Goal: Navigation & Orientation: Find specific page/section

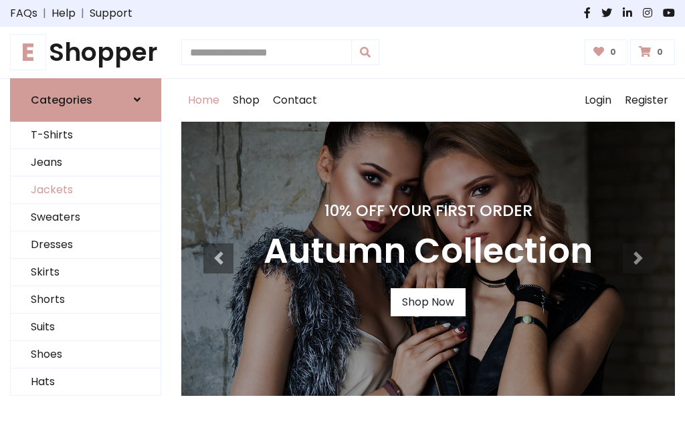
click at [86, 190] on link "Jackets" at bounding box center [86, 190] width 150 height 27
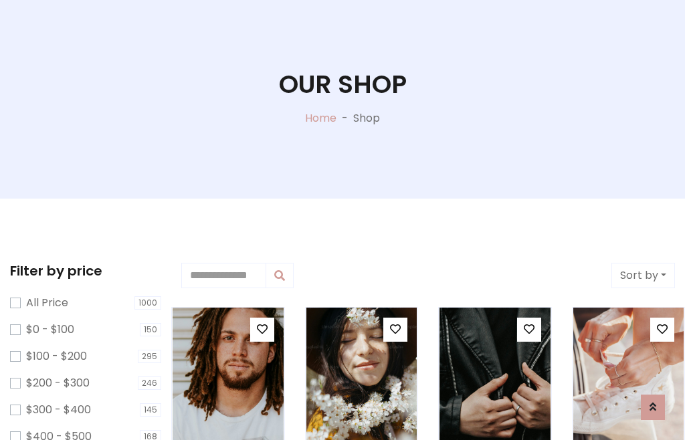
scroll to position [68, 0]
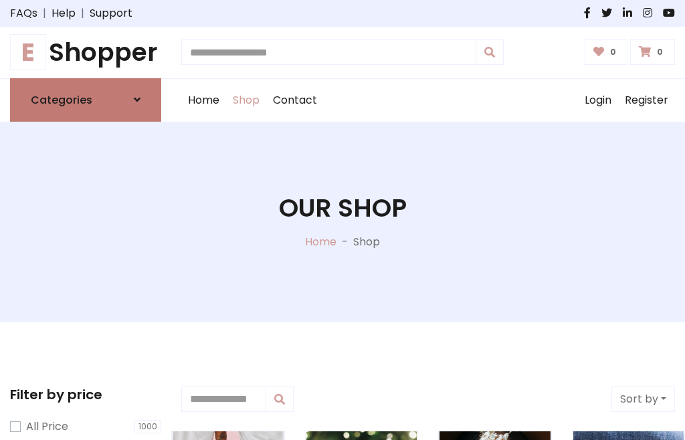
click at [86, 100] on h6 "Categories" at bounding box center [62, 100] width 62 height 13
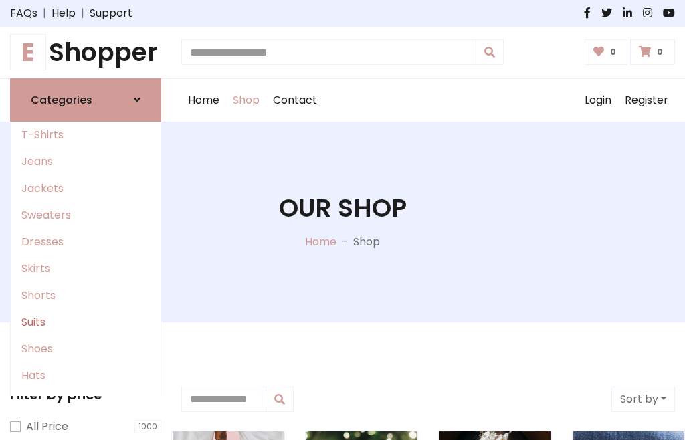
click at [86, 322] on link "Suits" at bounding box center [86, 322] width 150 height 27
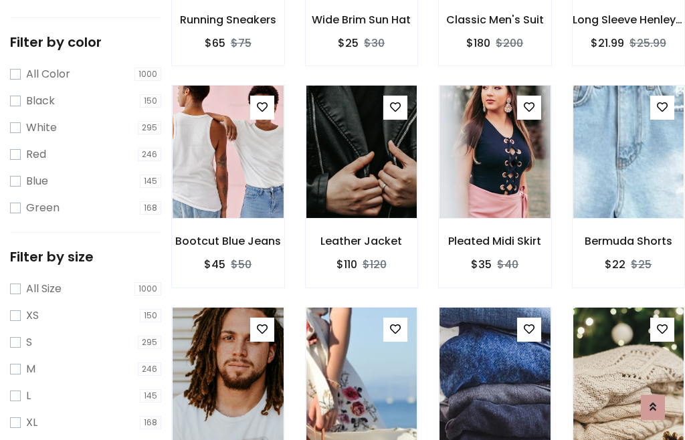
scroll to position [68, 0]
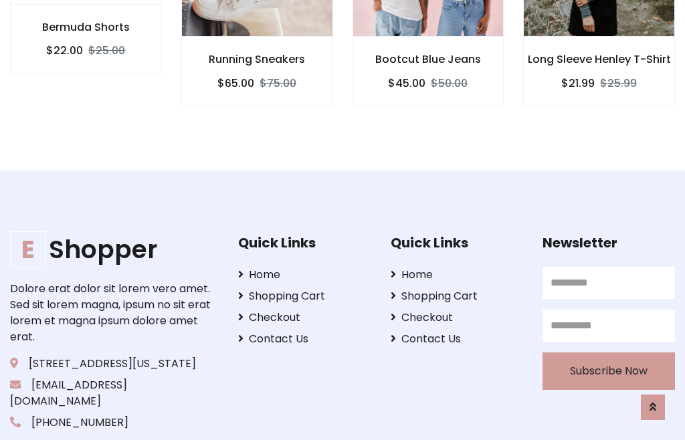
scroll to position [1251, 0]
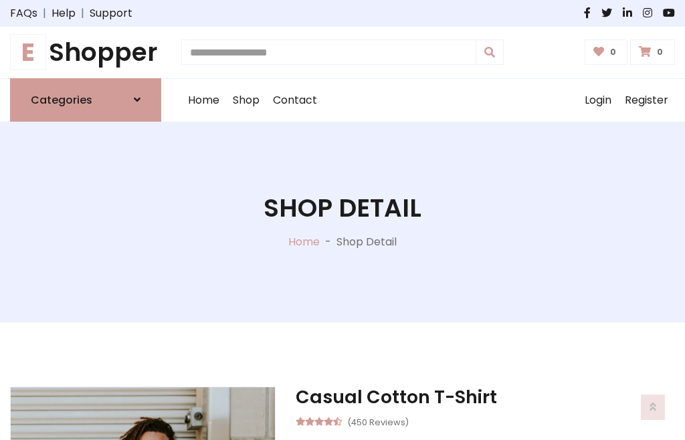
scroll to position [1249, 0]
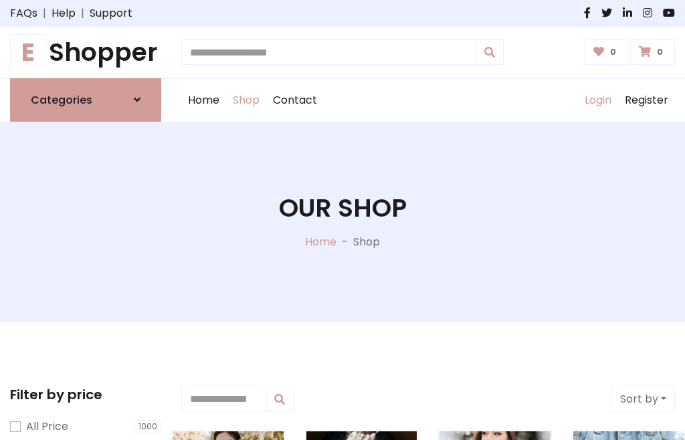
click at [598, 100] on link "Login" at bounding box center [598, 100] width 40 height 43
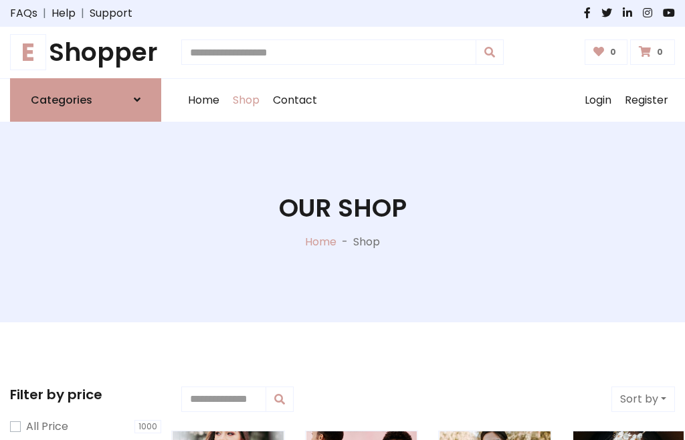
scroll to position [68, 0]
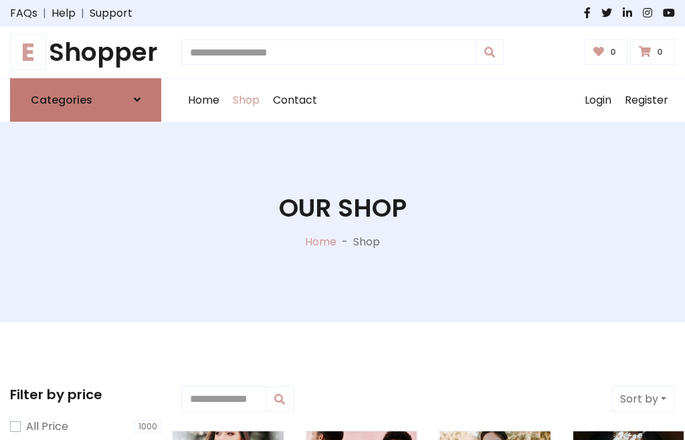
click at [137, 100] on icon at bounding box center [137, 99] width 7 height 11
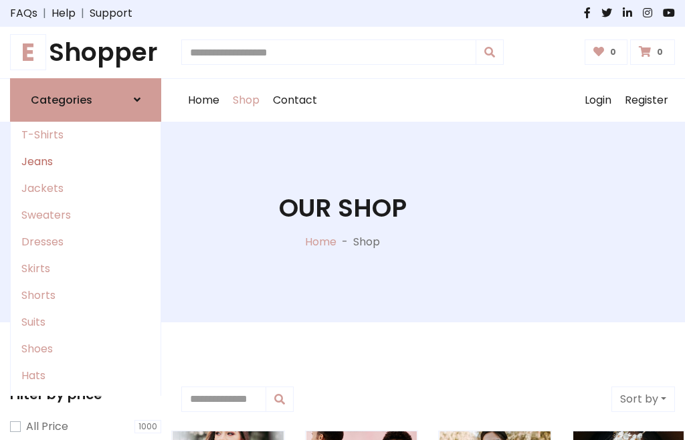
click at [86, 161] on link "Jeans" at bounding box center [86, 162] width 150 height 27
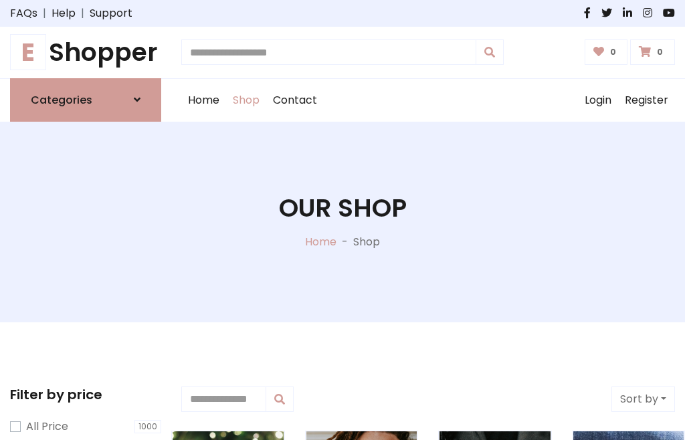
scroll to position [68, 0]
